Goal: Navigation & Orientation: Find specific page/section

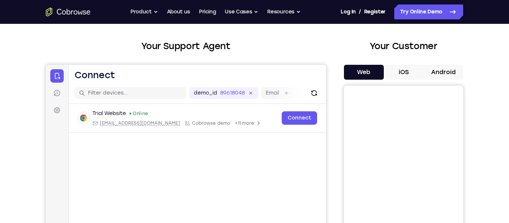
scroll to position [32, 0]
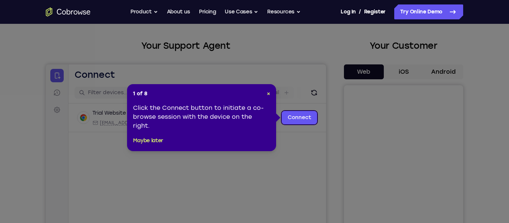
click at [266, 95] on header "1 of 8 ×" at bounding box center [201, 93] width 137 height 7
click at [148, 138] on button "Maybe later" at bounding box center [148, 140] width 30 height 9
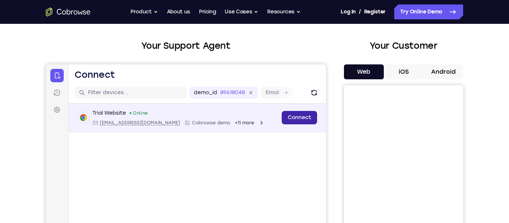
click at [298, 116] on link "Connect" at bounding box center [299, 117] width 35 height 13
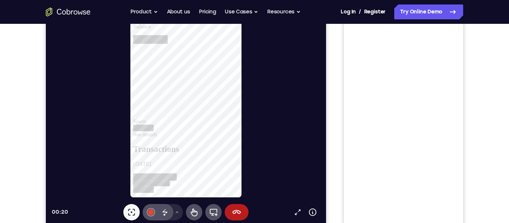
scroll to position [122, 0]
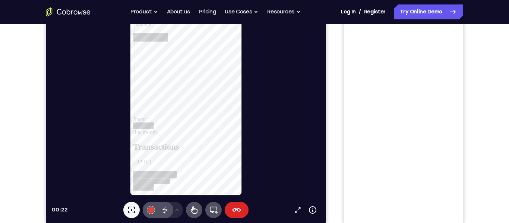
click at [236, 211] on icon at bounding box center [236, 210] width 9 height 9
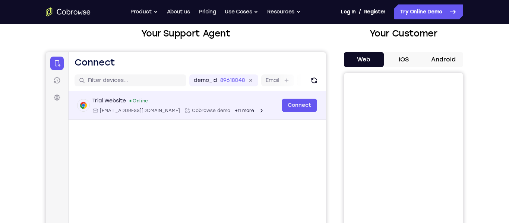
scroll to position [44, 0]
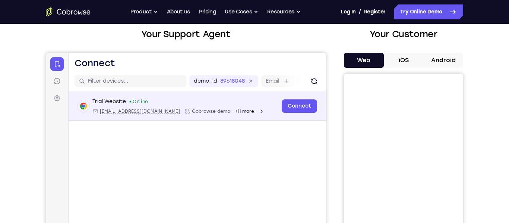
click at [132, 110] on span "[EMAIL_ADDRESS][DOMAIN_NAME]" at bounding box center [140, 111] width 80 height 6
type input "[EMAIL_ADDRESS][DOMAIN_NAME]"
click at [130, 111] on span "[EMAIL_ADDRESS][DOMAIN_NAME]" at bounding box center [140, 111] width 80 height 6
click at [235, 109] on span "+11 more" at bounding box center [244, 111] width 19 height 6
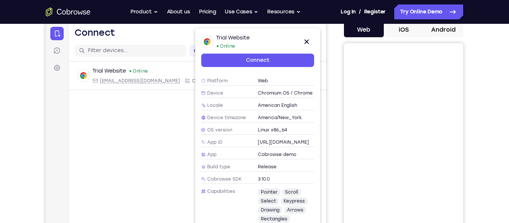
scroll to position [74, 0]
click at [265, 152] on span "Cobrowse demo" at bounding box center [277, 155] width 38 height 6
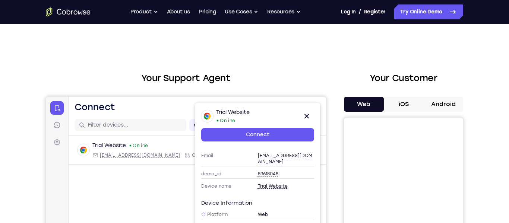
scroll to position [0, 0]
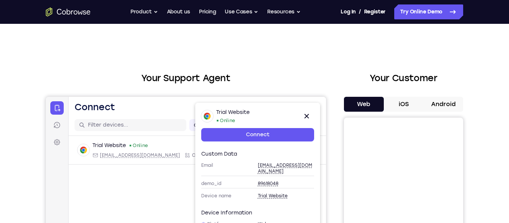
click at [268, 166] on span "[EMAIL_ADDRESS][DOMAIN_NAME]" at bounding box center [286, 168] width 57 height 12
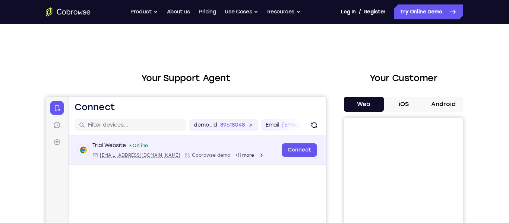
click at [258, 155] on icon "Open device details" at bounding box center [261, 155] width 6 height 6
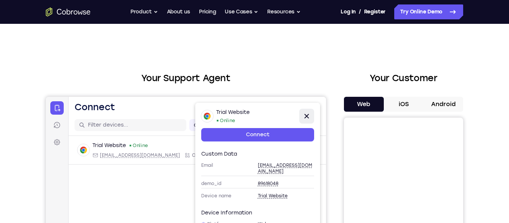
click at [305, 118] on icon at bounding box center [306, 116] width 4 height 4
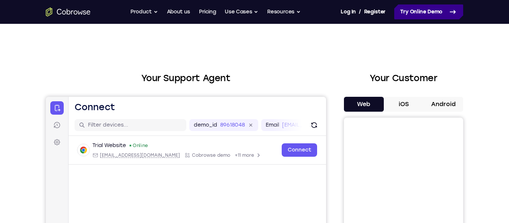
click at [407, 13] on link "Try Online Demo" at bounding box center [428, 11] width 69 height 15
